Goal: Information Seeking & Learning: Learn about a topic

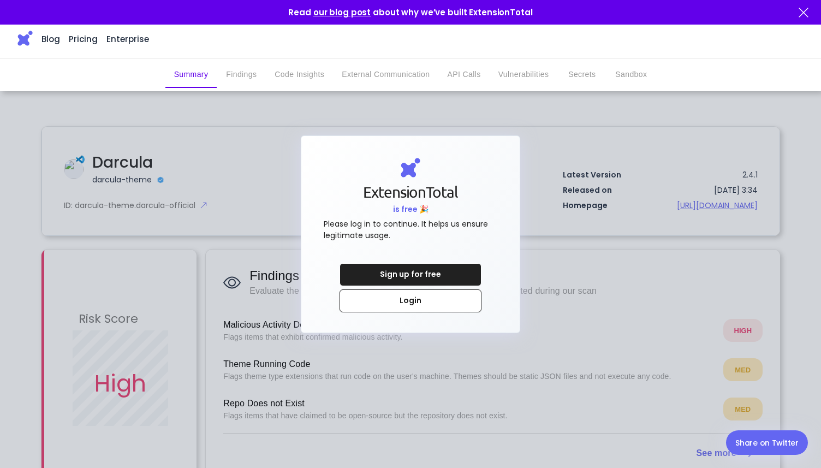
click at [403, 278] on div "Sign up for free" at bounding box center [410, 275] width 83 height 22
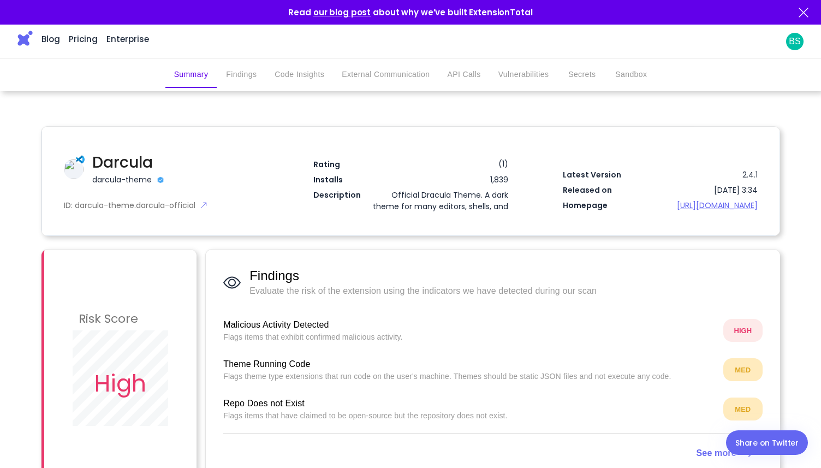
scroll to position [10, 0]
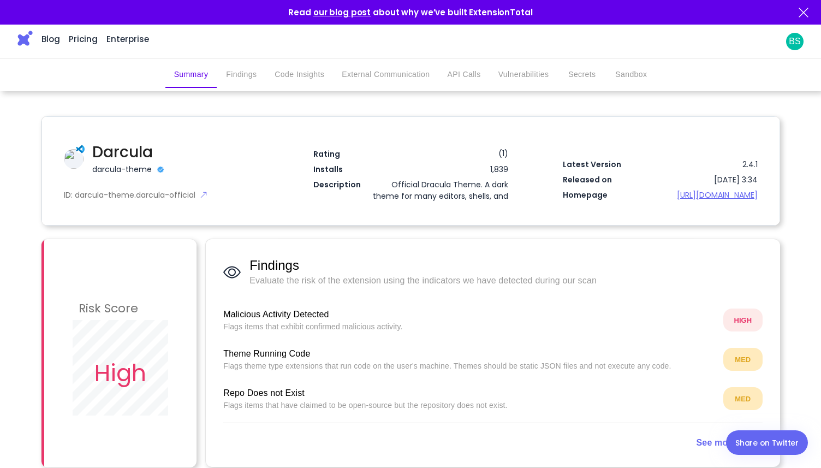
click at [243, 66] on button "Findings" at bounding box center [241, 75] width 49 height 26
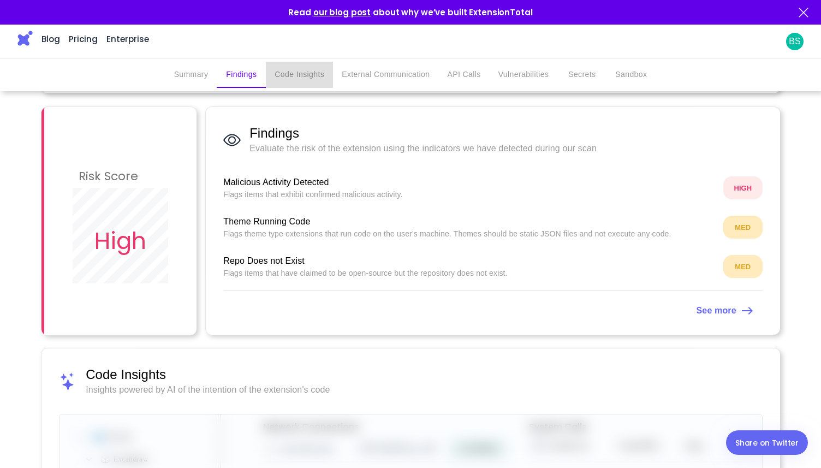
click at [307, 83] on button "Code Insights" at bounding box center [299, 75] width 67 height 26
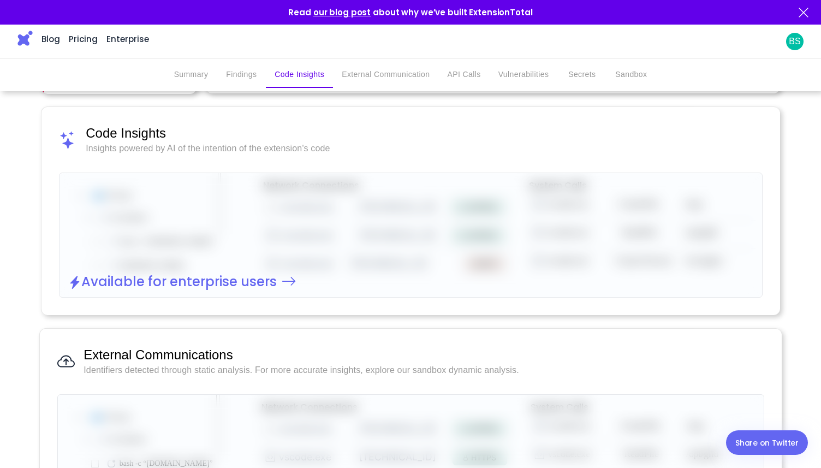
click at [363, 76] on button "External Communication" at bounding box center [385, 75] width 105 height 26
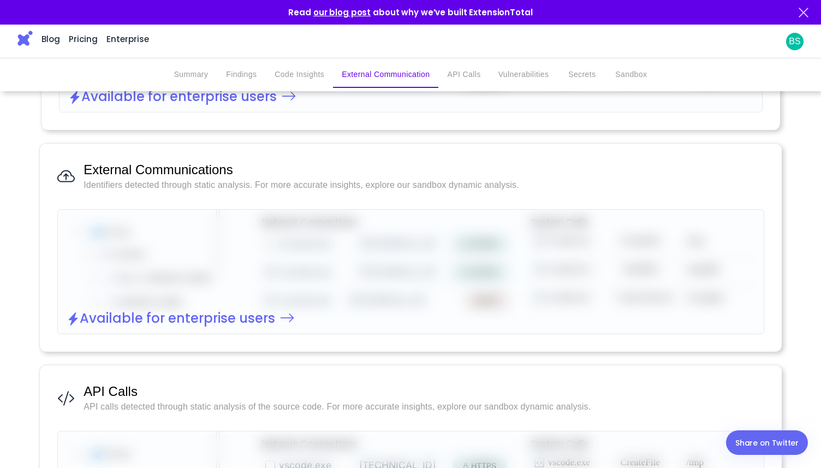
scroll to position [605, 0]
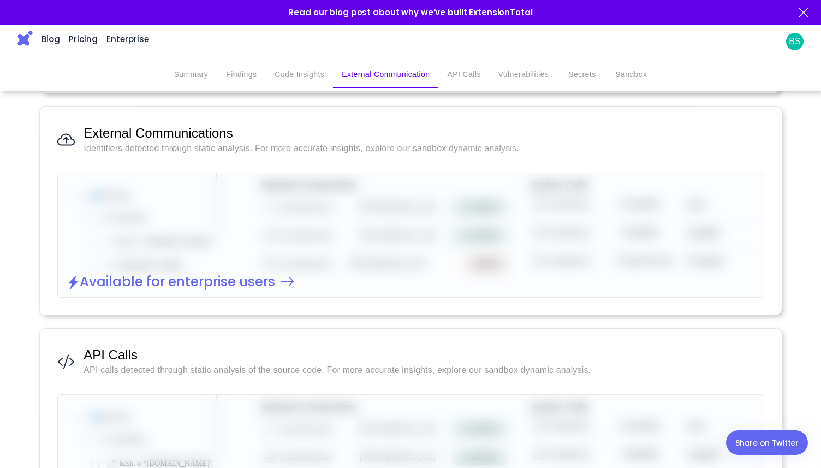
click at [413, 74] on button "External Communication" at bounding box center [385, 75] width 105 height 26
click at [478, 78] on button "API Calls" at bounding box center [463, 75] width 51 height 26
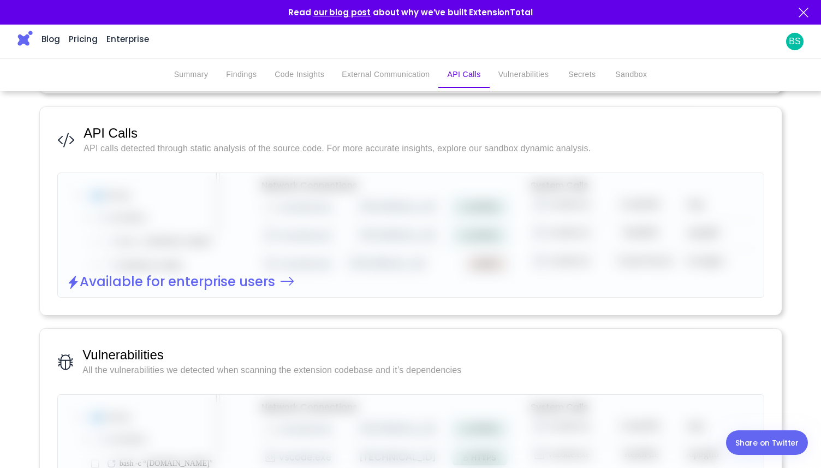
click at [521, 78] on button "Vulnerabilities" at bounding box center [524, 75] width 68 height 26
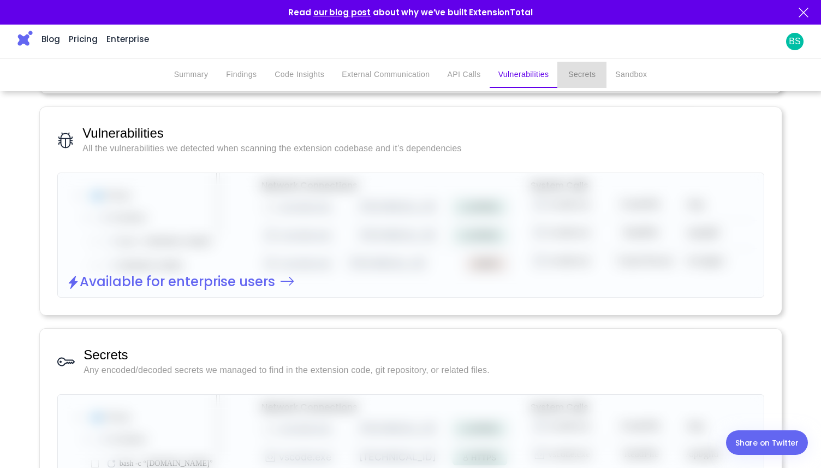
click at [569, 78] on button "Secrets" at bounding box center [581, 75] width 49 height 26
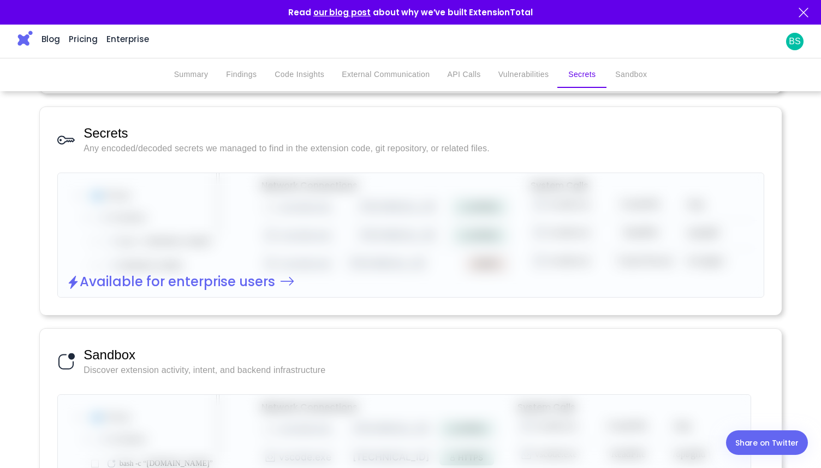
click at [607, 80] on button "Sandbox" at bounding box center [630, 75] width 49 height 26
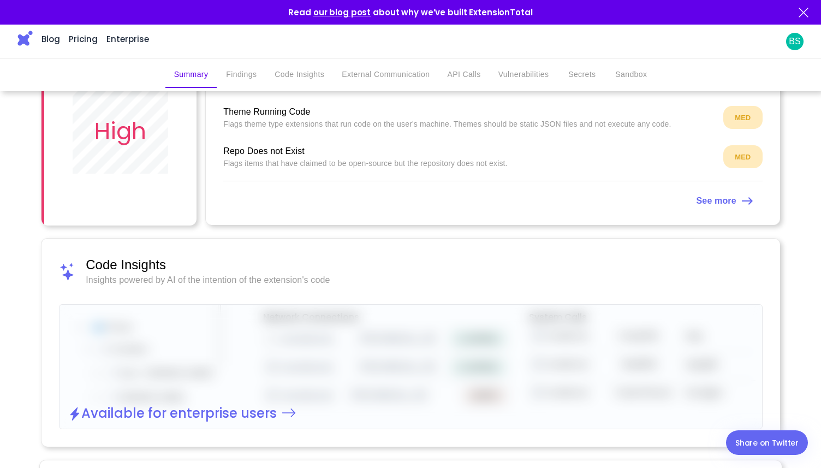
scroll to position [0, 0]
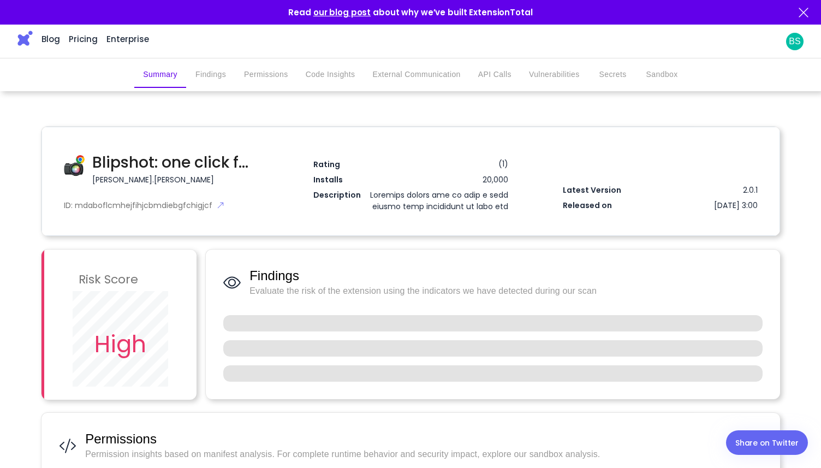
click at [22, 38] on img at bounding box center [24, 38] width 15 height 15
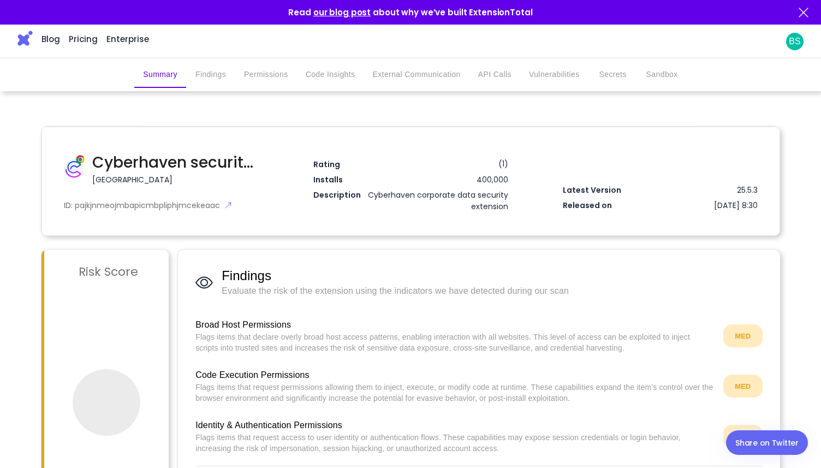
click at [21, 38] on img at bounding box center [24, 38] width 15 height 15
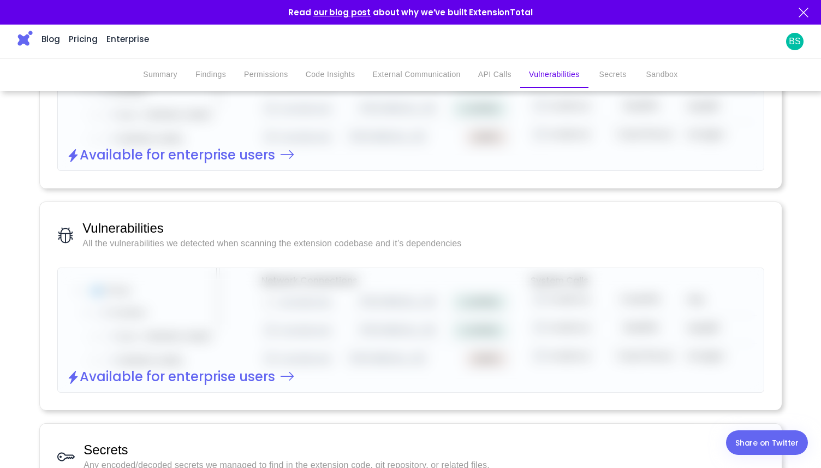
scroll to position [1385, 0]
